Goal: Contribute content: Add original content to the website for others to see

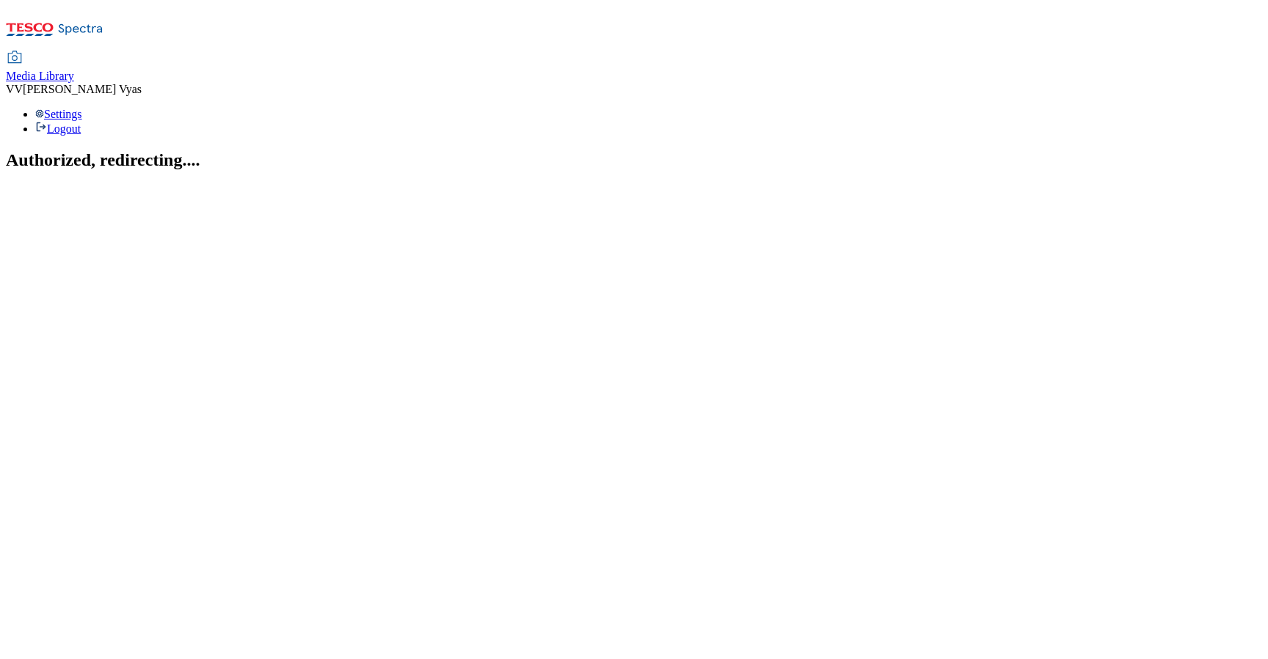
click at [74, 70] on span "Media Library" at bounding box center [40, 76] width 68 height 12
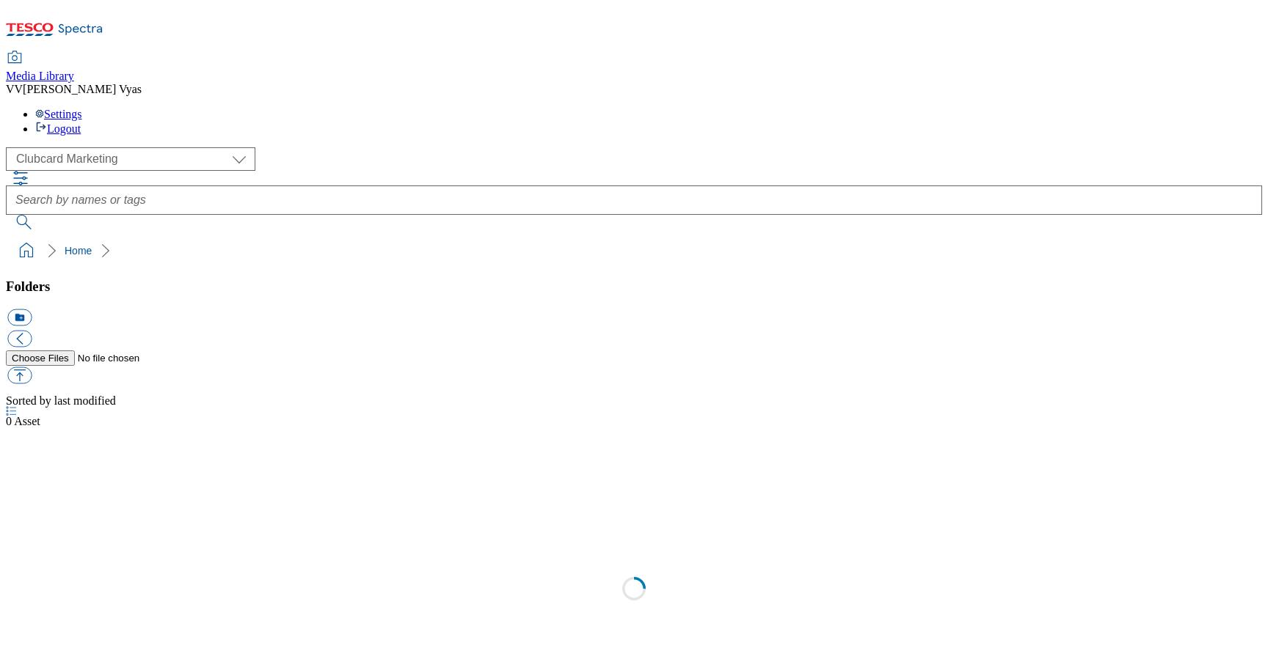
scroll to position [1, 0]
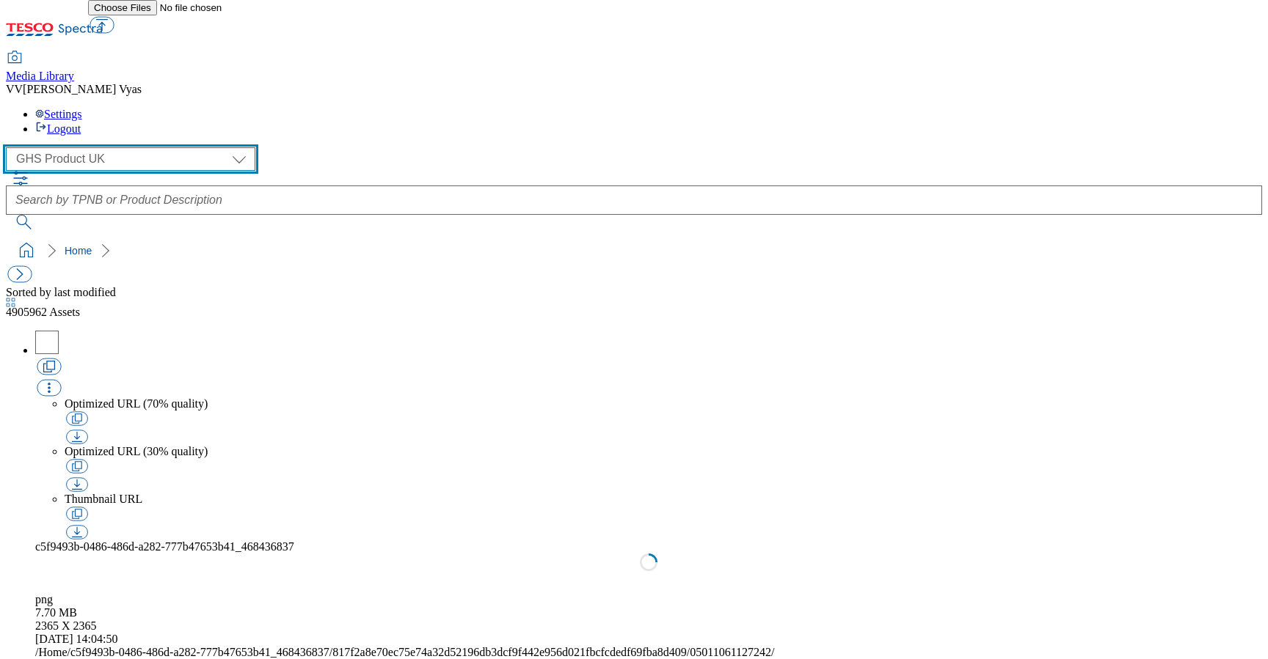
select select "flare-ghs-mktg"
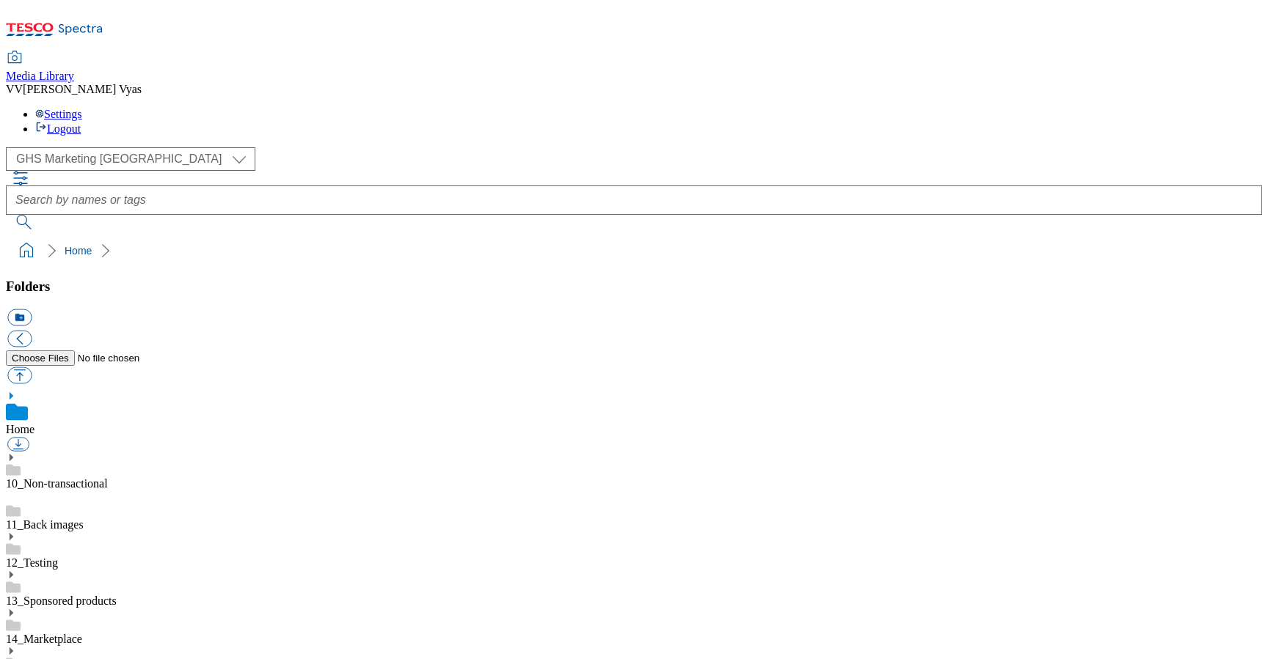
click at [16, 608] on icon at bounding box center [11, 613] width 10 height 10
click at [16, 646] on icon at bounding box center [11, 651] width 10 height 10
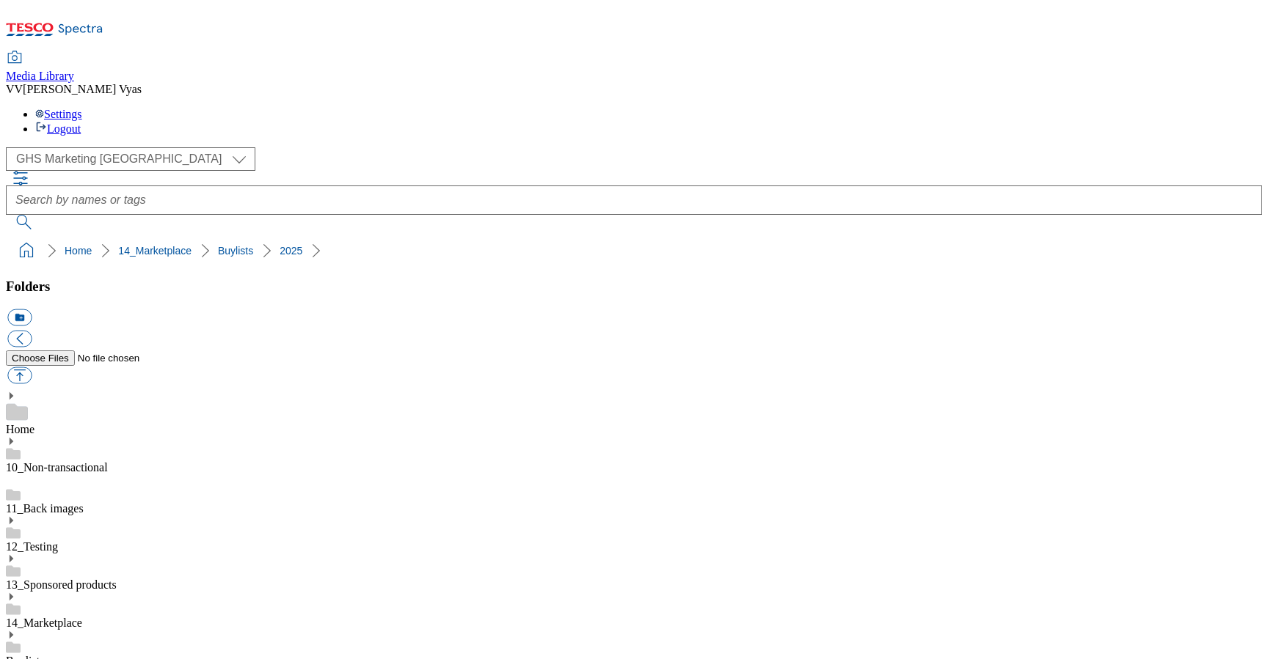
scroll to position [51, 0]
click at [16, 630] on icon at bounding box center [11, 635] width 10 height 10
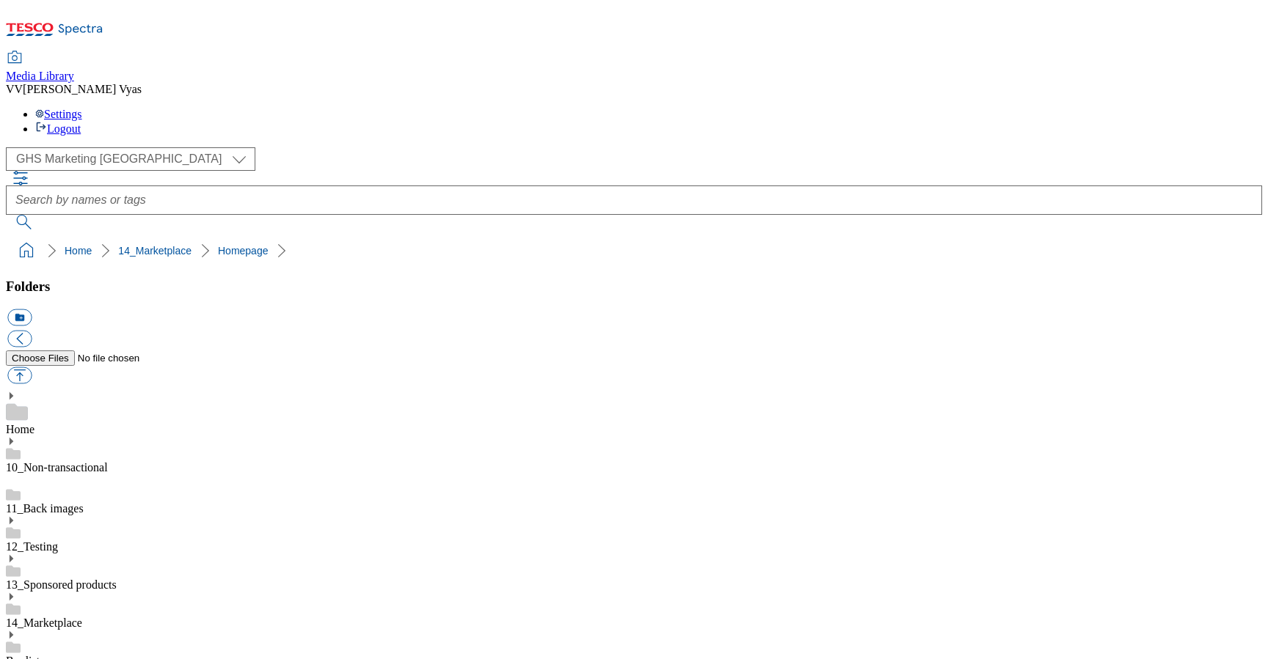
scroll to position [332, 0]
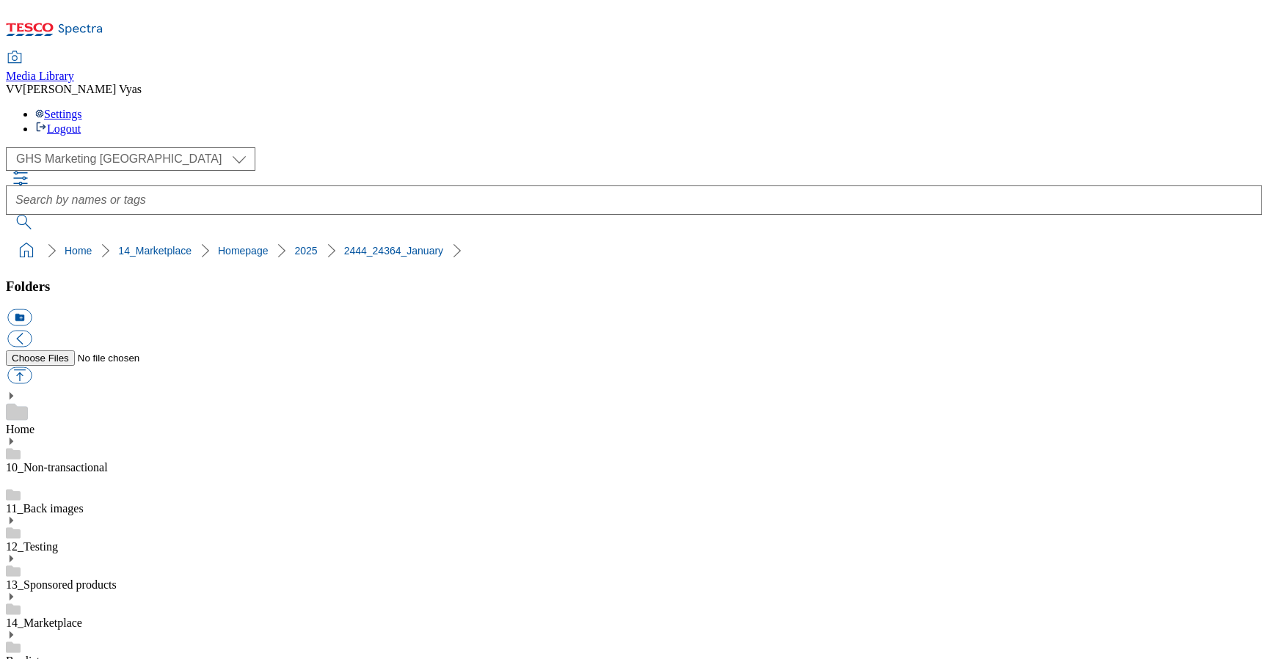
drag, startPoint x: 159, startPoint y: 447, endPoint x: 156, endPoint y: 457, distance: 10.7
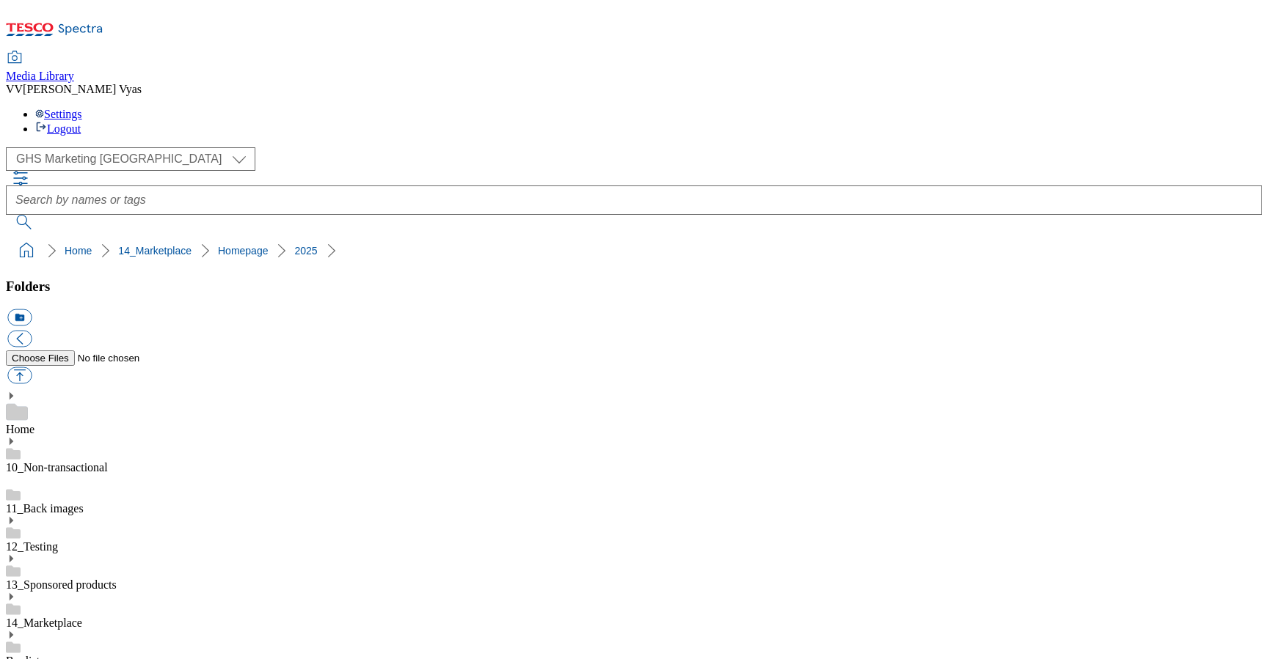
scroll to position [352, 0]
click at [32, 310] on button "icon_new_folder" at bounding box center [19, 318] width 24 height 17
paste input "419511"
type input "2526_419511_Hubpage"
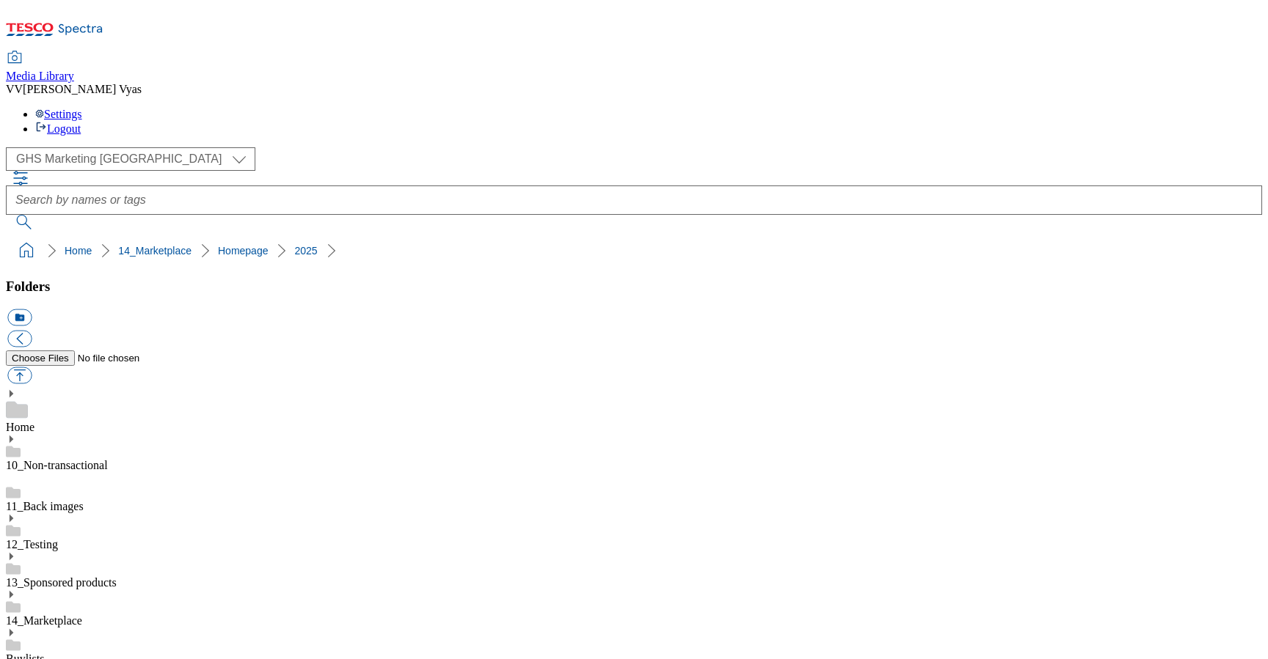
scroll to position [594, 0]
click at [32, 367] on button "button" at bounding box center [19, 375] width 24 height 17
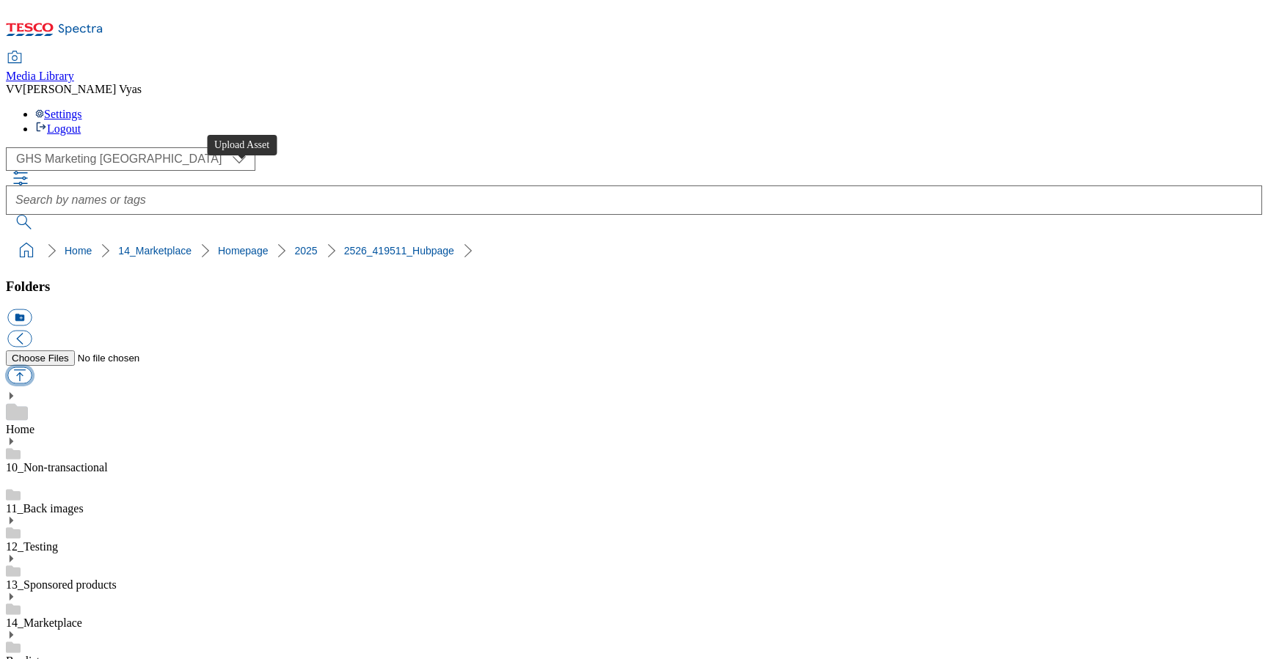
type input "C:\fakepath\2526-WF-419511-Marketplace-we-26-Stamp-update.jpg"
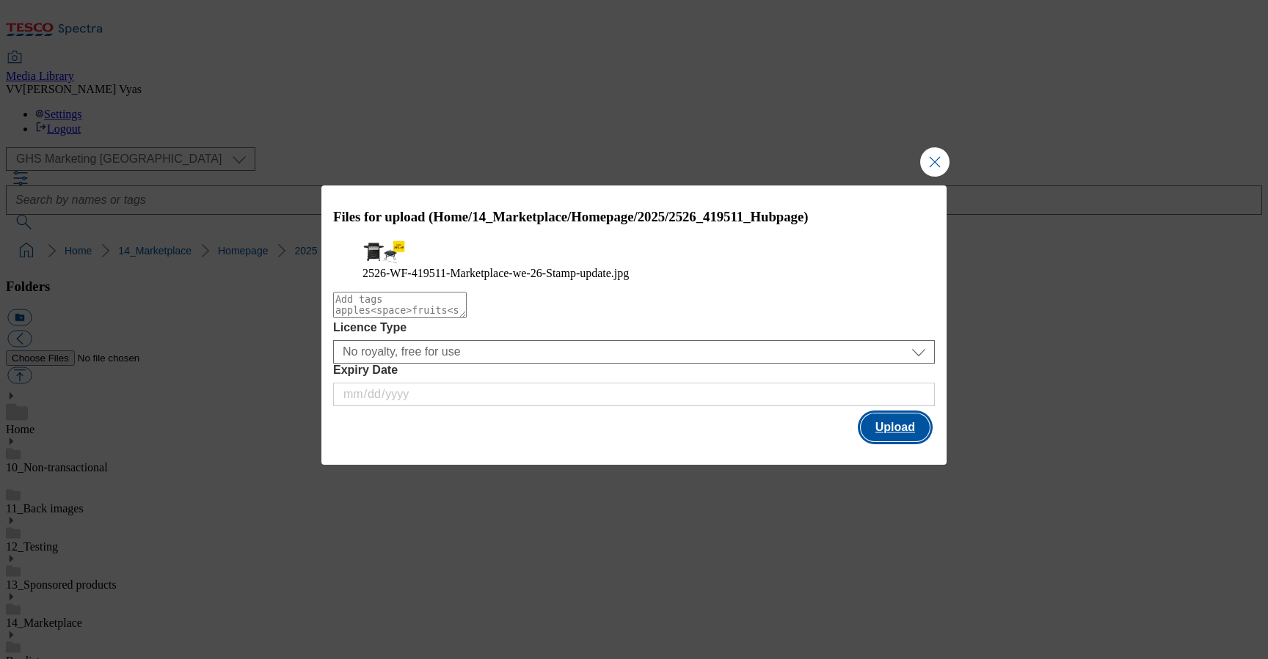
click at [896, 442] on button "Upload" at bounding box center [894, 428] width 69 height 28
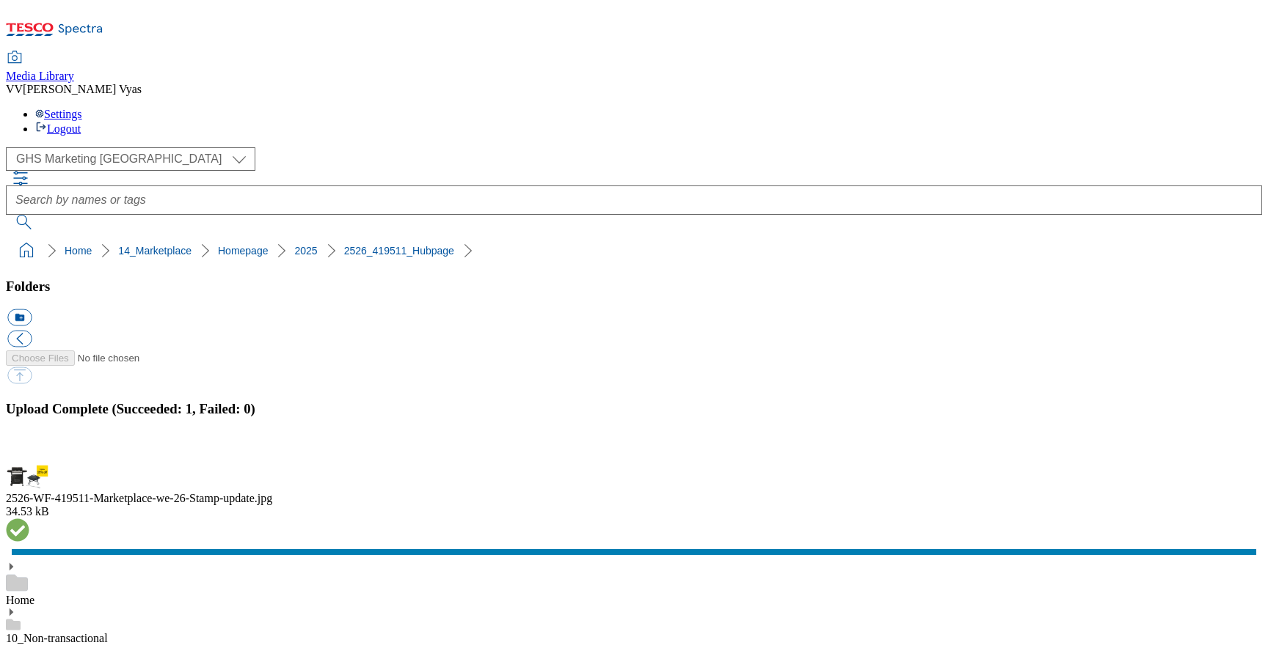
drag, startPoint x: 434, startPoint y: 142, endPoint x: 9, endPoint y: 139, distance: 424.7
click at [15, 237] on ol "Home 14_Marketplace Homepage 2025 2526_419511_Hubpage" at bounding box center [638, 251] width 1247 height 28
copy ol "Home 14_Marketplace Homepage 2025 2526_419511_Hubpage"
